Goal: Information Seeking & Learning: Learn about a topic

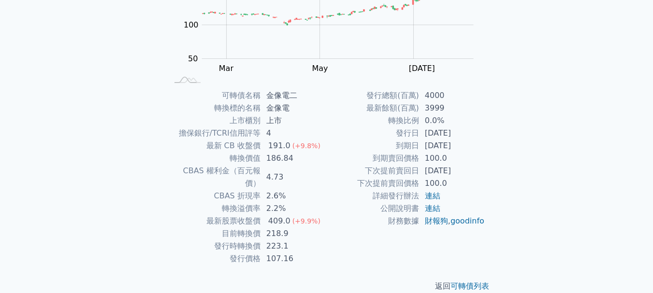
scroll to position [154, 0]
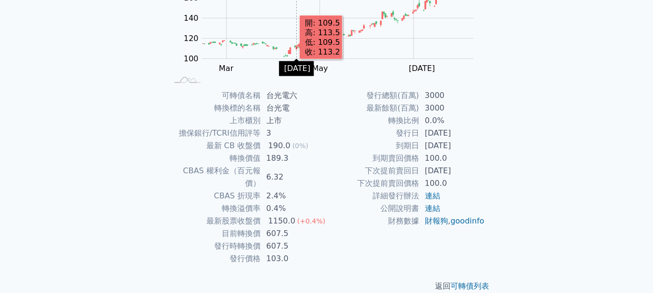
scroll to position [154, 0]
